Goal: Transaction & Acquisition: Purchase product/service

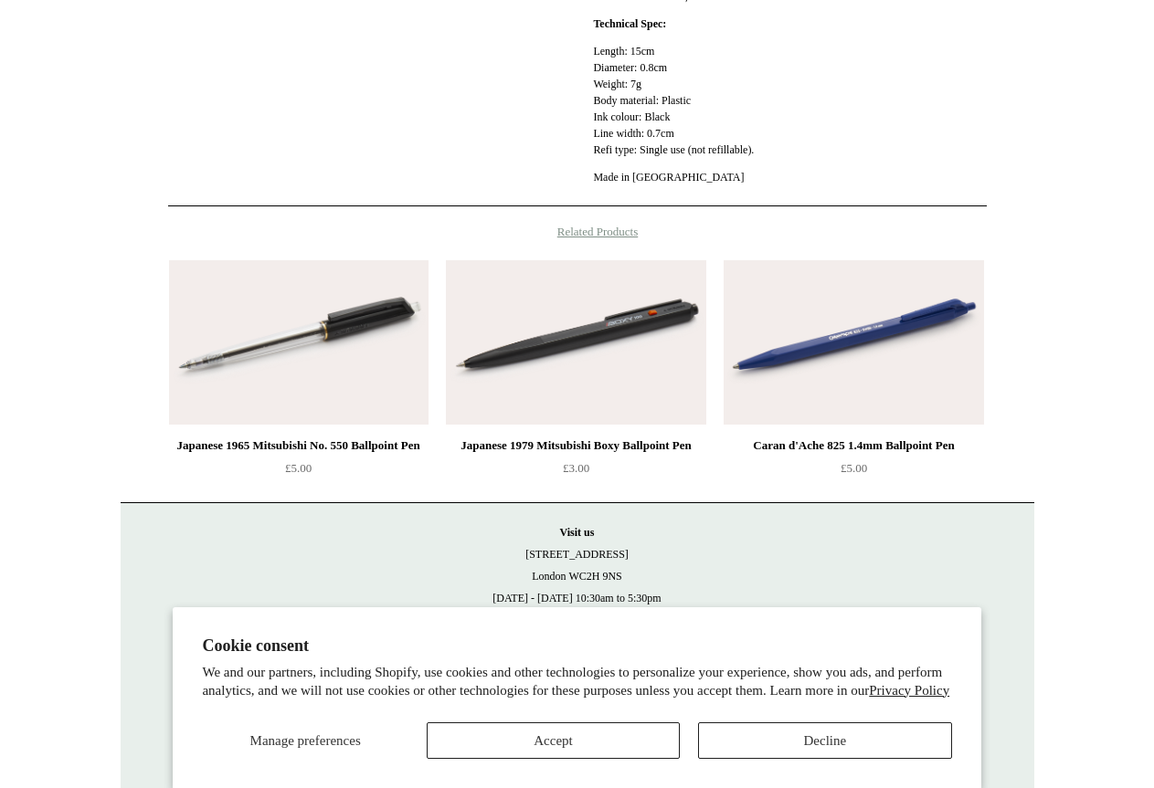
scroll to position [522, 0]
click at [334, 332] on img at bounding box center [298, 342] width 259 height 164
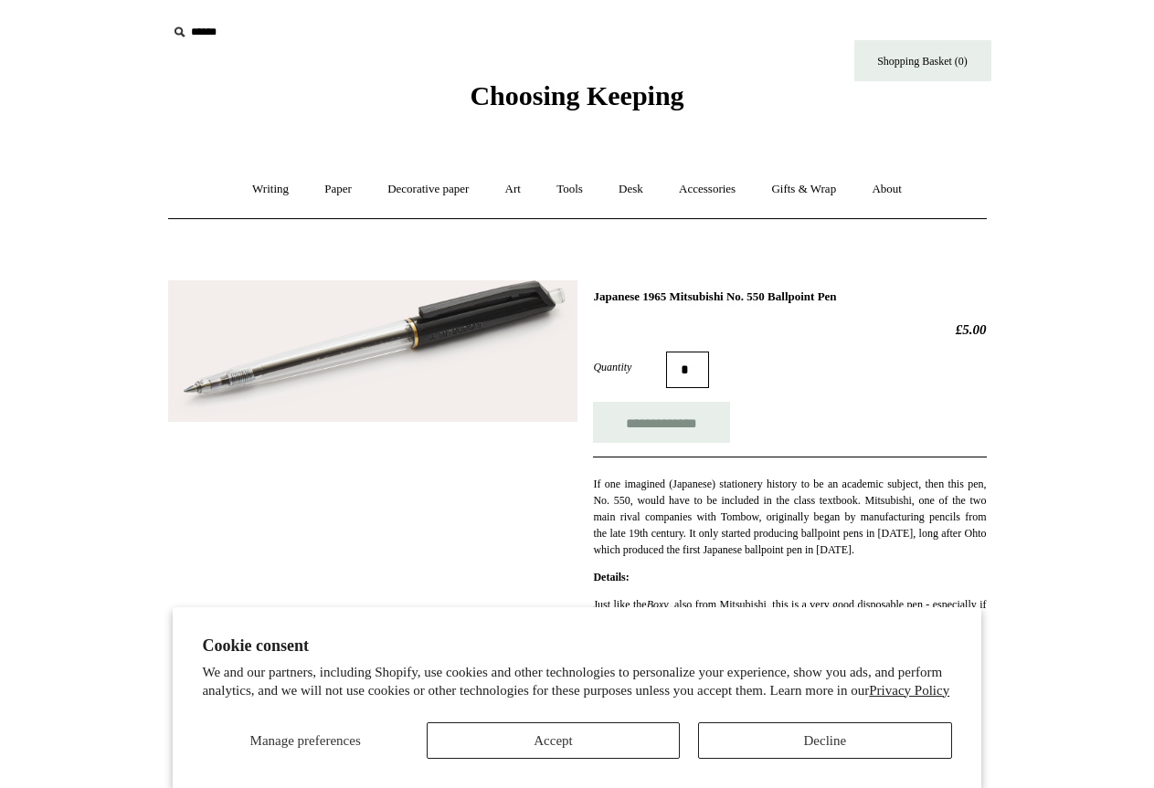
click at [364, 352] on img at bounding box center [372, 351] width 409 height 142
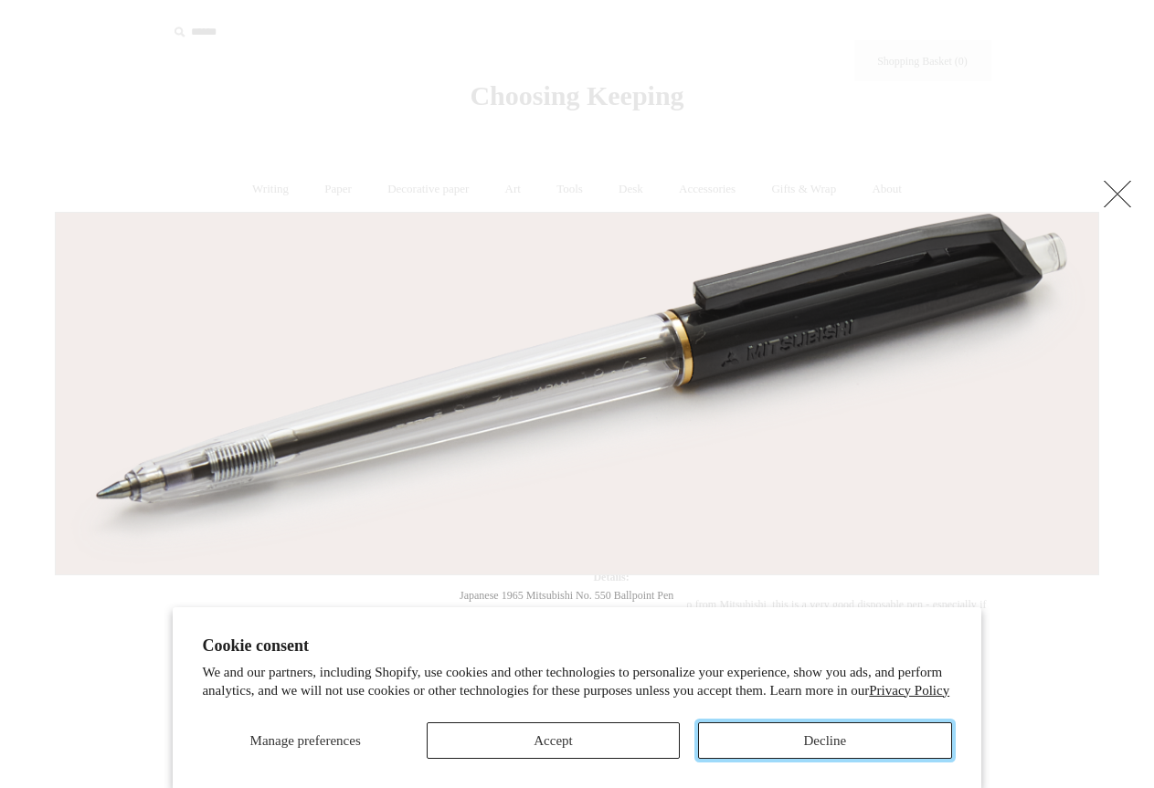
click at [828, 743] on button "Decline" at bounding box center [824, 740] width 253 height 37
